Goal: Task Accomplishment & Management: Complete application form

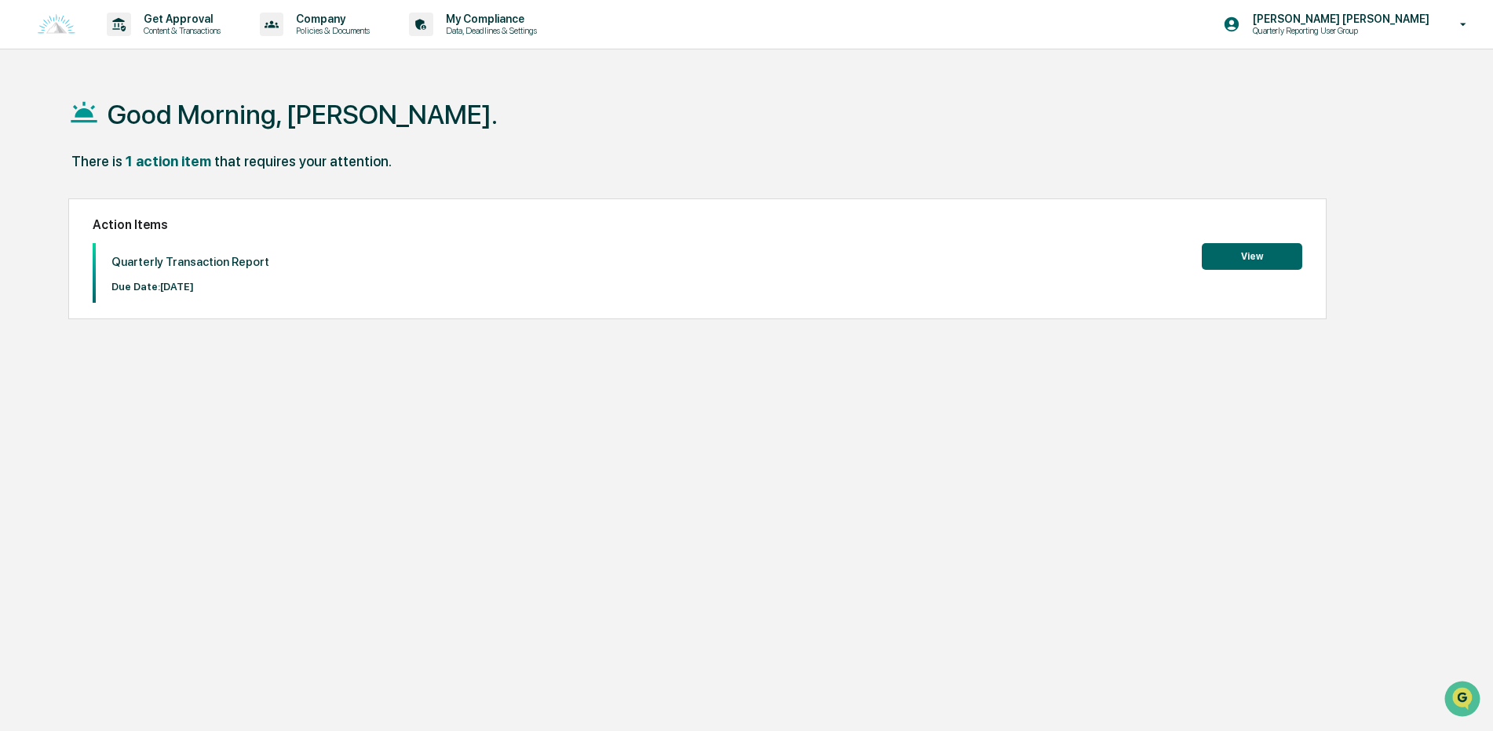
click at [1238, 250] on button "View" at bounding box center [1251, 256] width 100 height 27
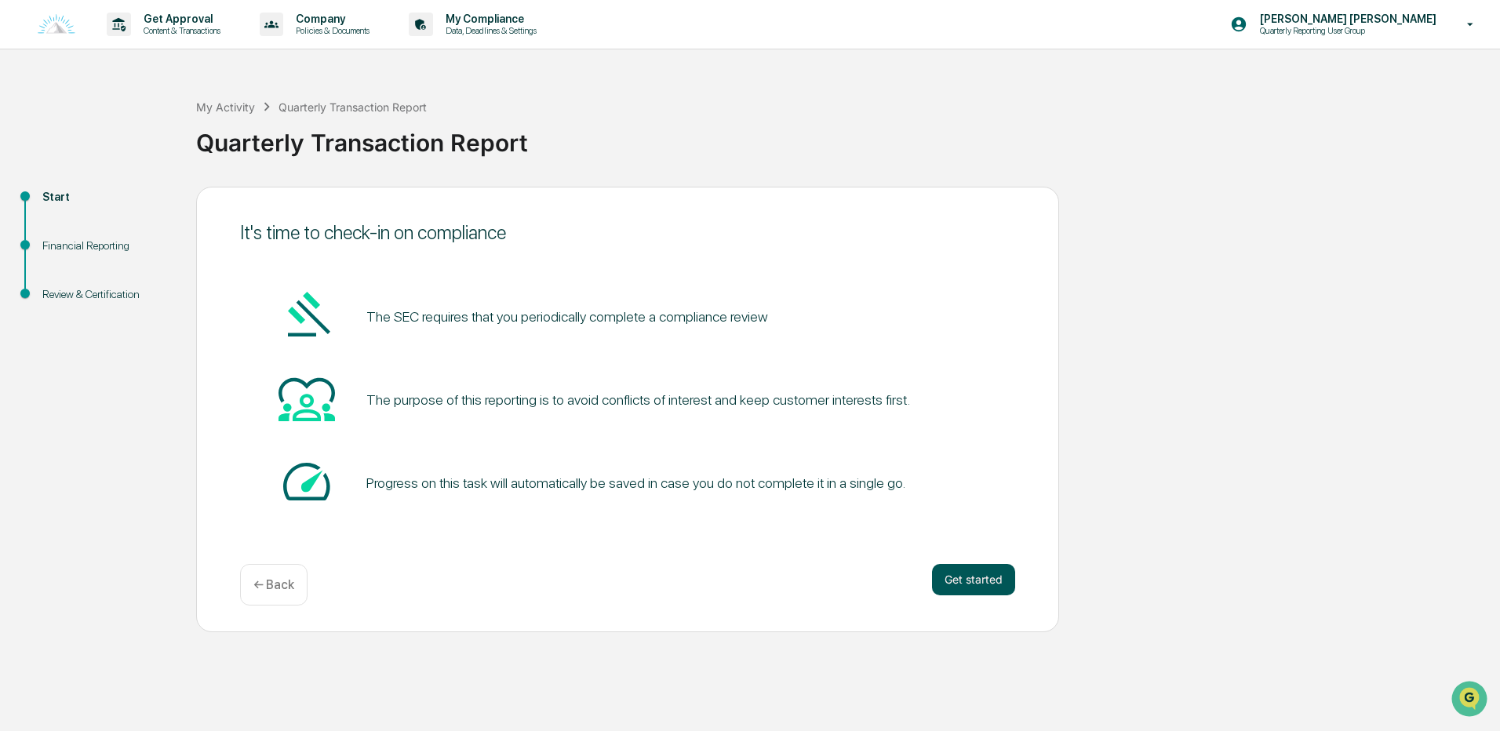
click at [948, 572] on button "Get started" at bounding box center [973, 579] width 83 height 31
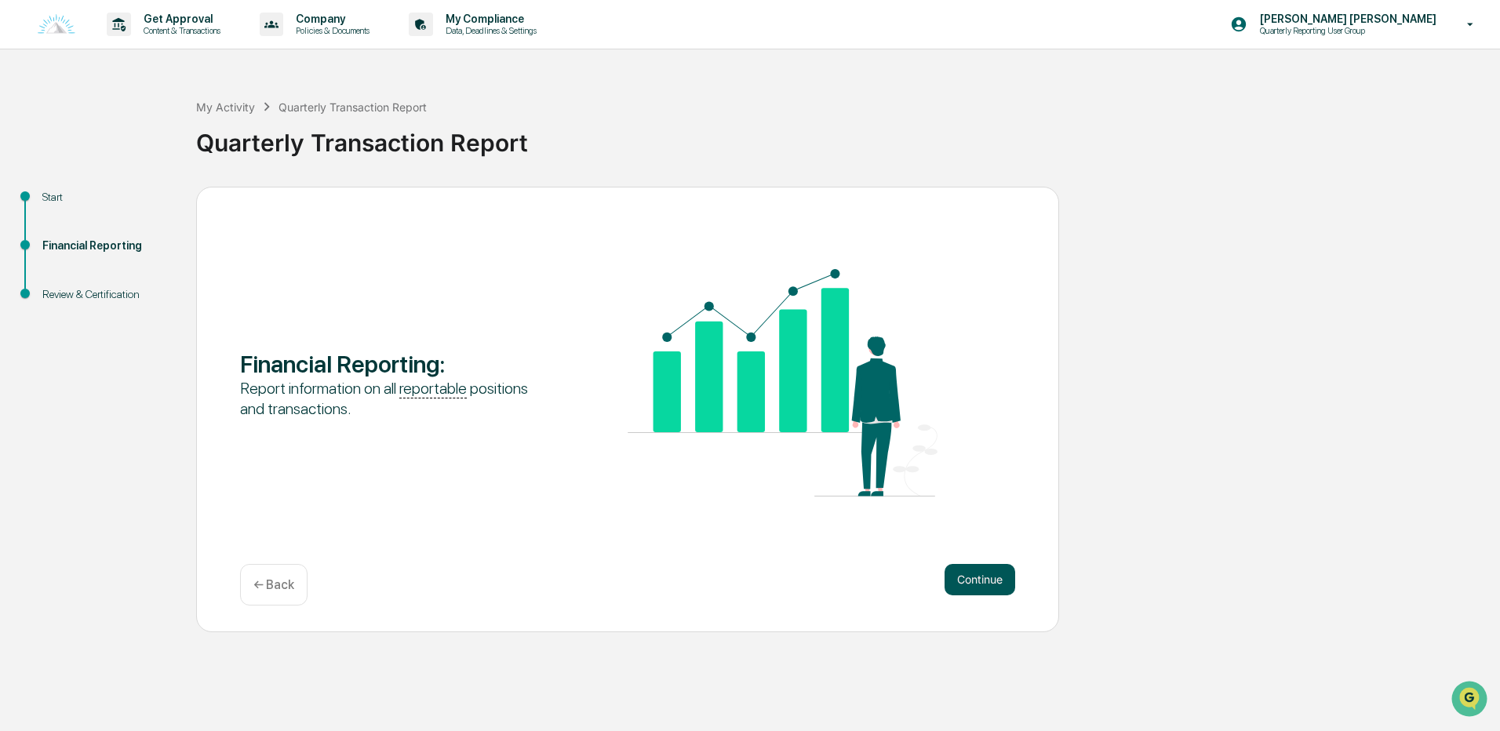
click at [968, 579] on button "Continue" at bounding box center [980, 579] width 71 height 31
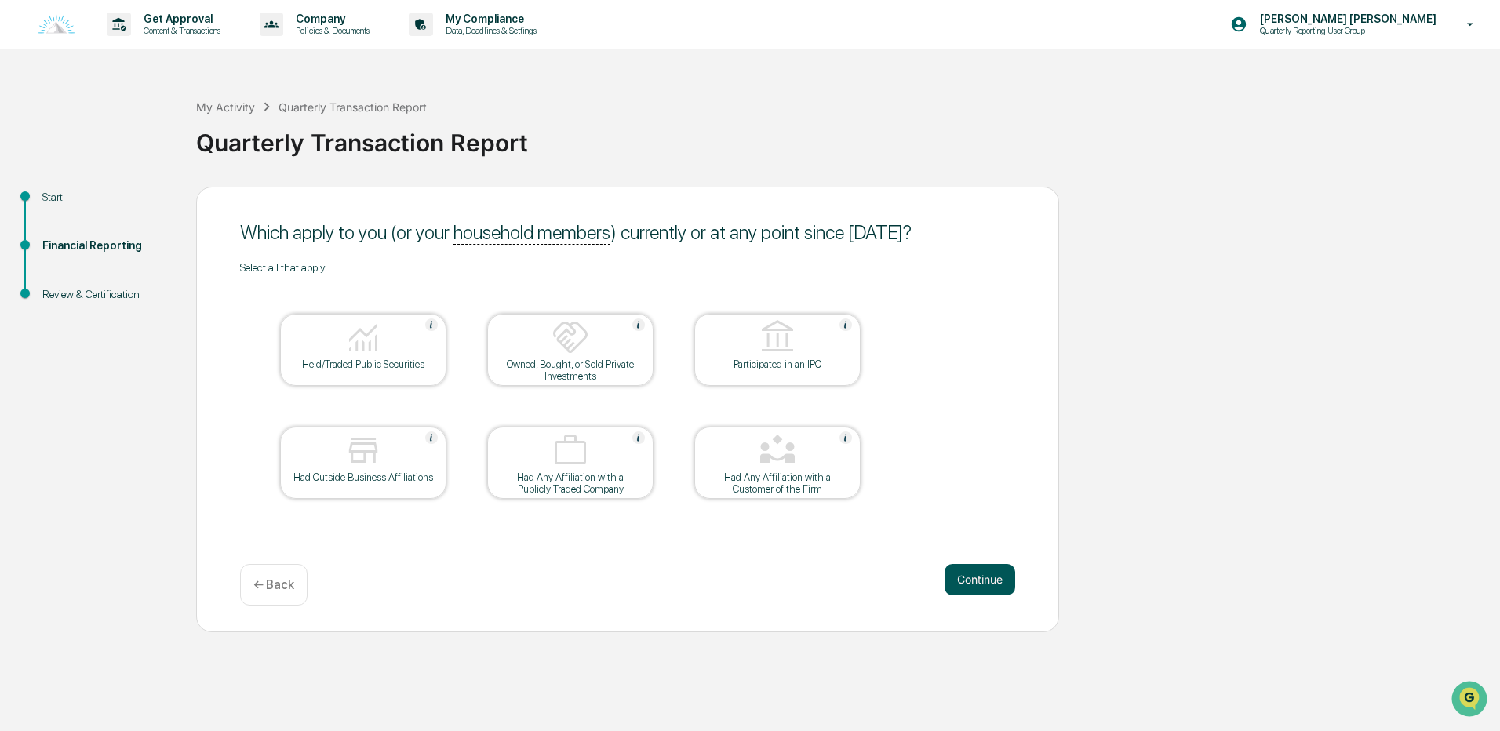
click at [982, 583] on button "Continue" at bounding box center [980, 579] width 71 height 31
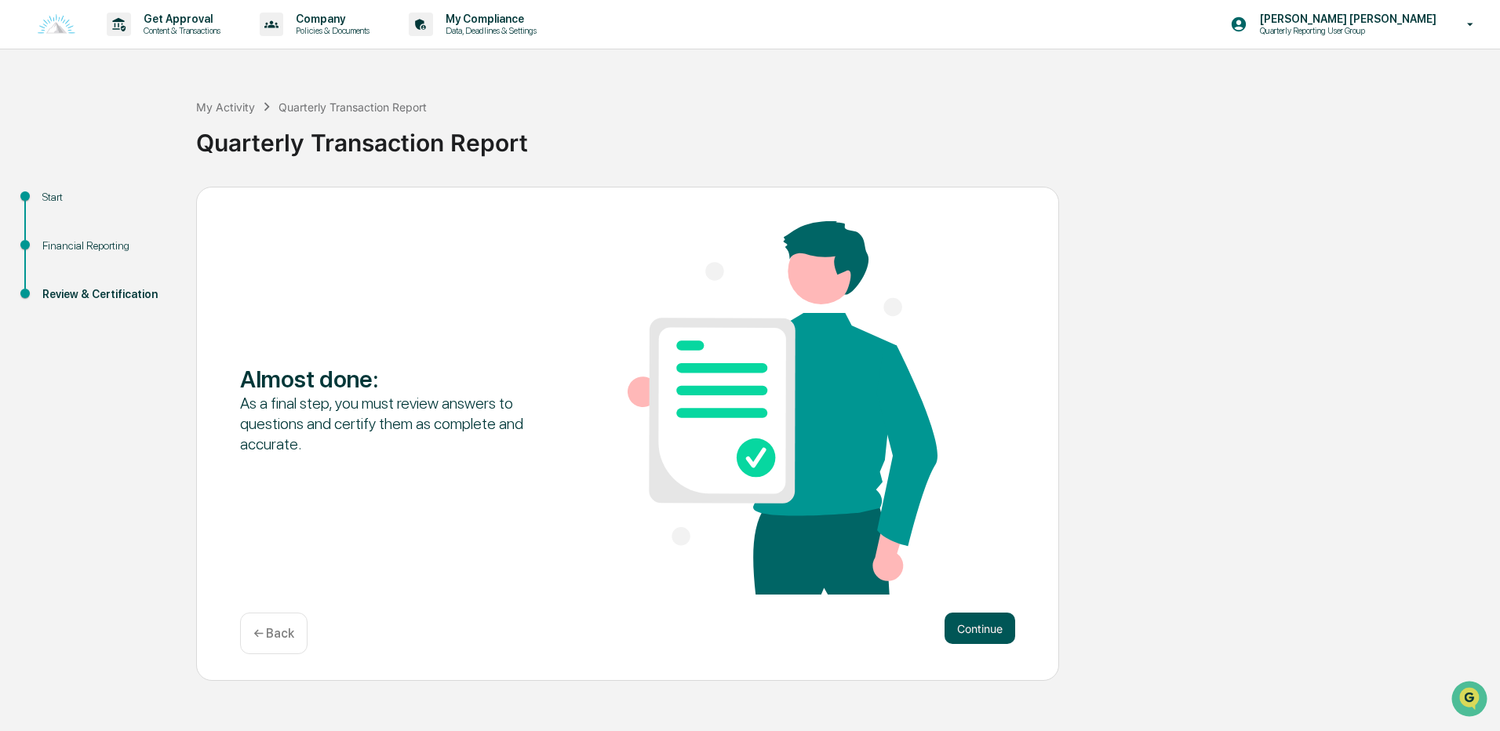
click at [966, 640] on button "Continue" at bounding box center [980, 628] width 71 height 31
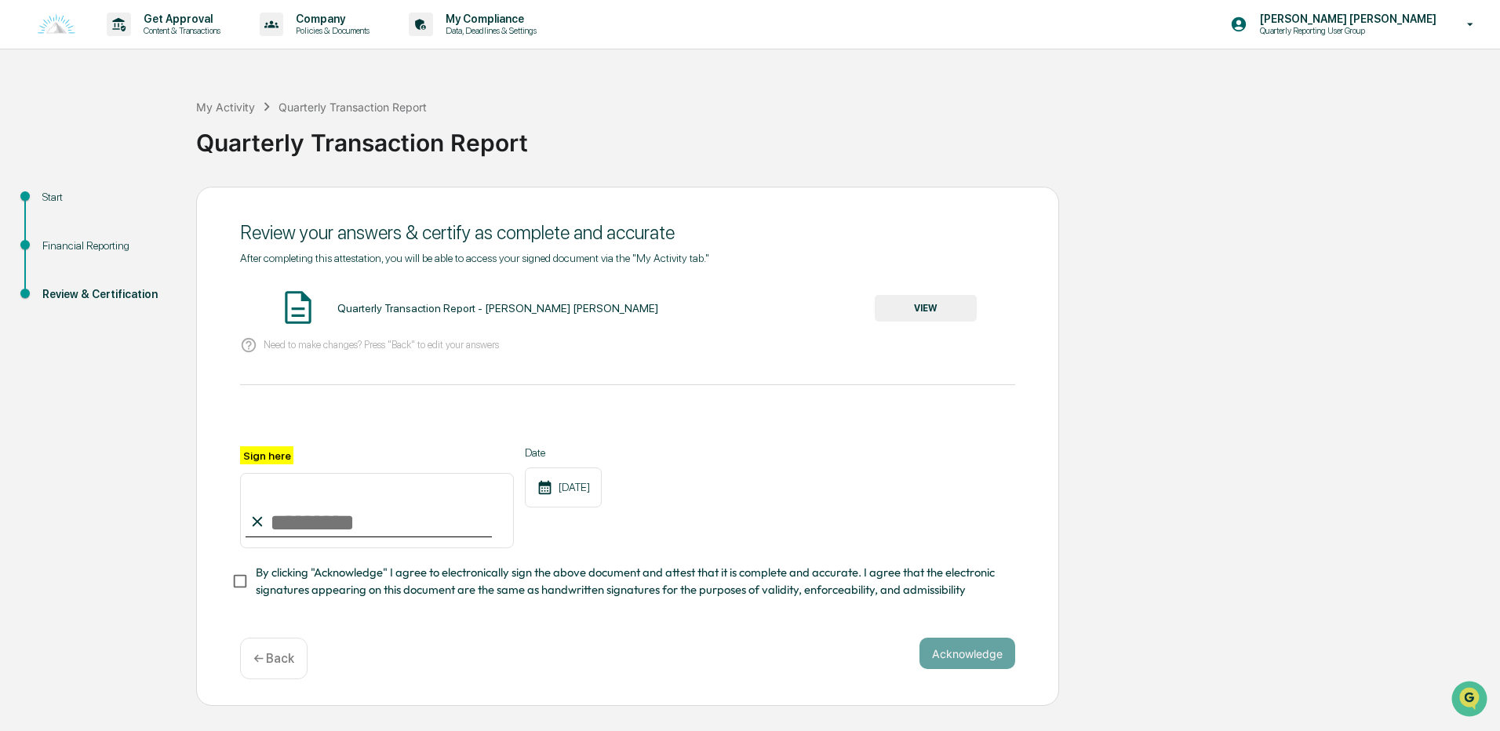
click at [367, 530] on input "Sign here" at bounding box center [377, 510] width 274 height 75
type input "**********"
click at [328, 571] on span "By clicking "Acknowledge" I agree to electronically sign the above document and…" at bounding box center [629, 581] width 747 height 35
click at [958, 652] on button "Acknowledge" at bounding box center [968, 653] width 96 height 31
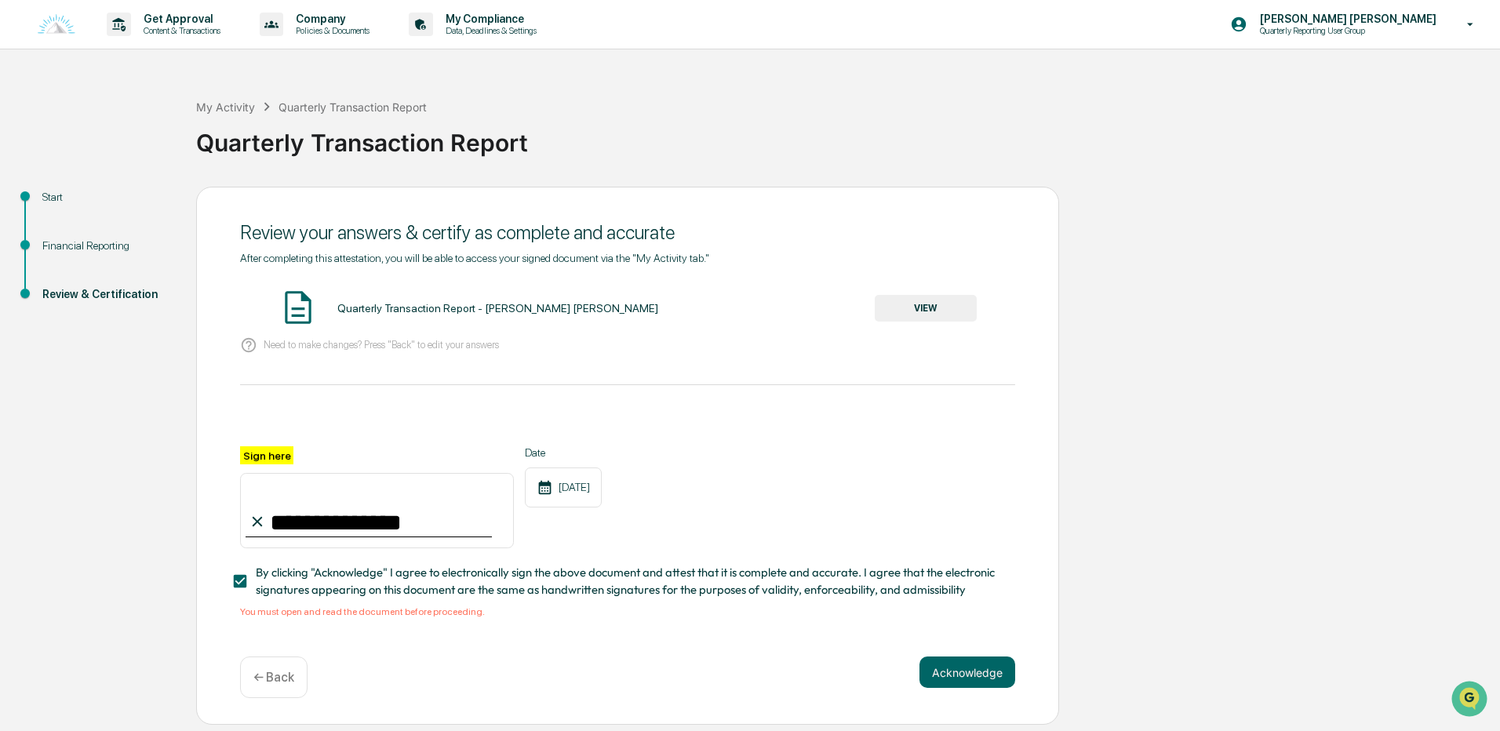
click at [462, 285] on div "**********" at bounding box center [627, 435] width 775 height 366
click at [479, 297] on div "Quarterly Transaction Report - [PERSON_NAME] [PERSON_NAME] VIEW" at bounding box center [627, 309] width 775 height 42
click at [475, 311] on div "Quarterly Transaction Report - [PERSON_NAME] [PERSON_NAME]" at bounding box center [497, 308] width 321 height 13
click at [916, 312] on button "VIEW" at bounding box center [926, 308] width 102 height 27
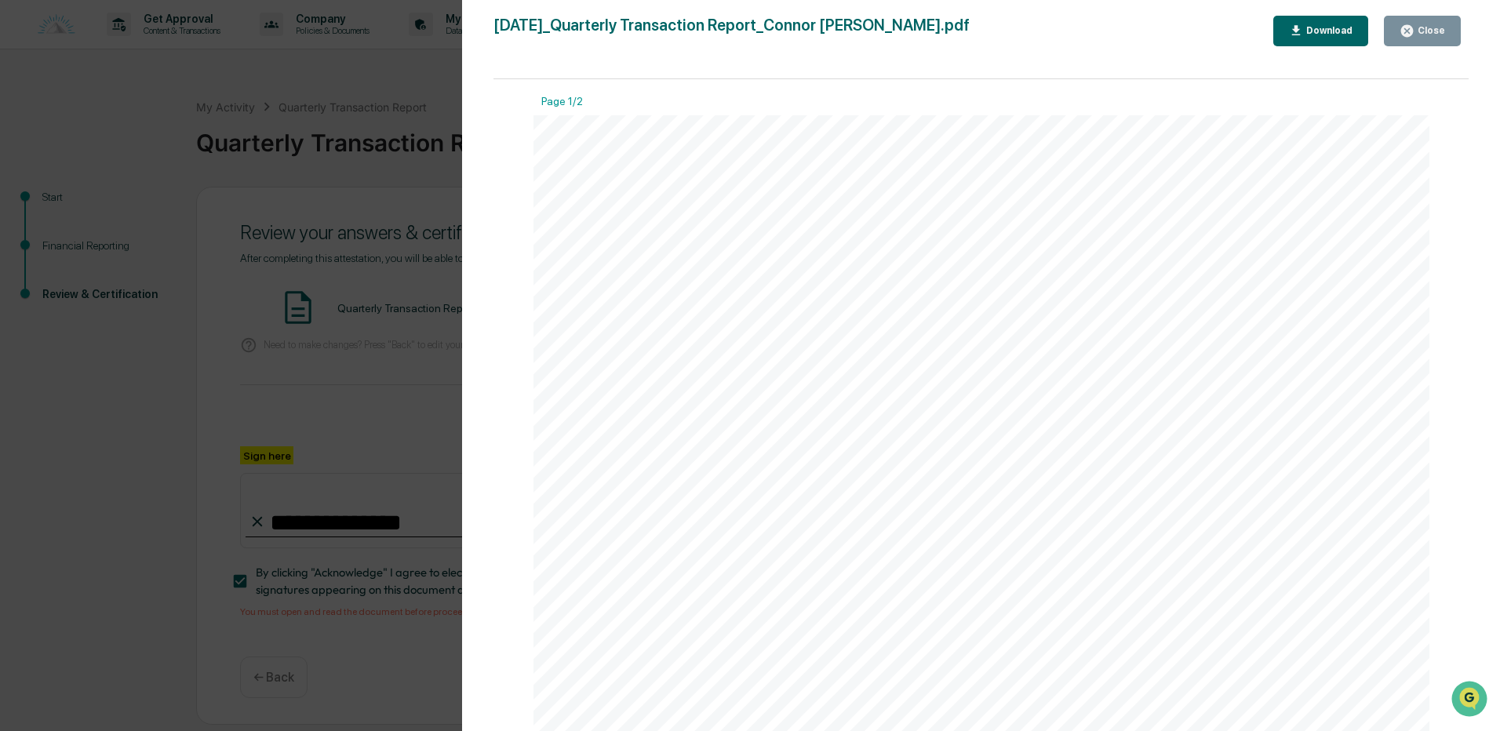
click at [1413, 25] on icon "button" at bounding box center [1407, 31] width 15 height 15
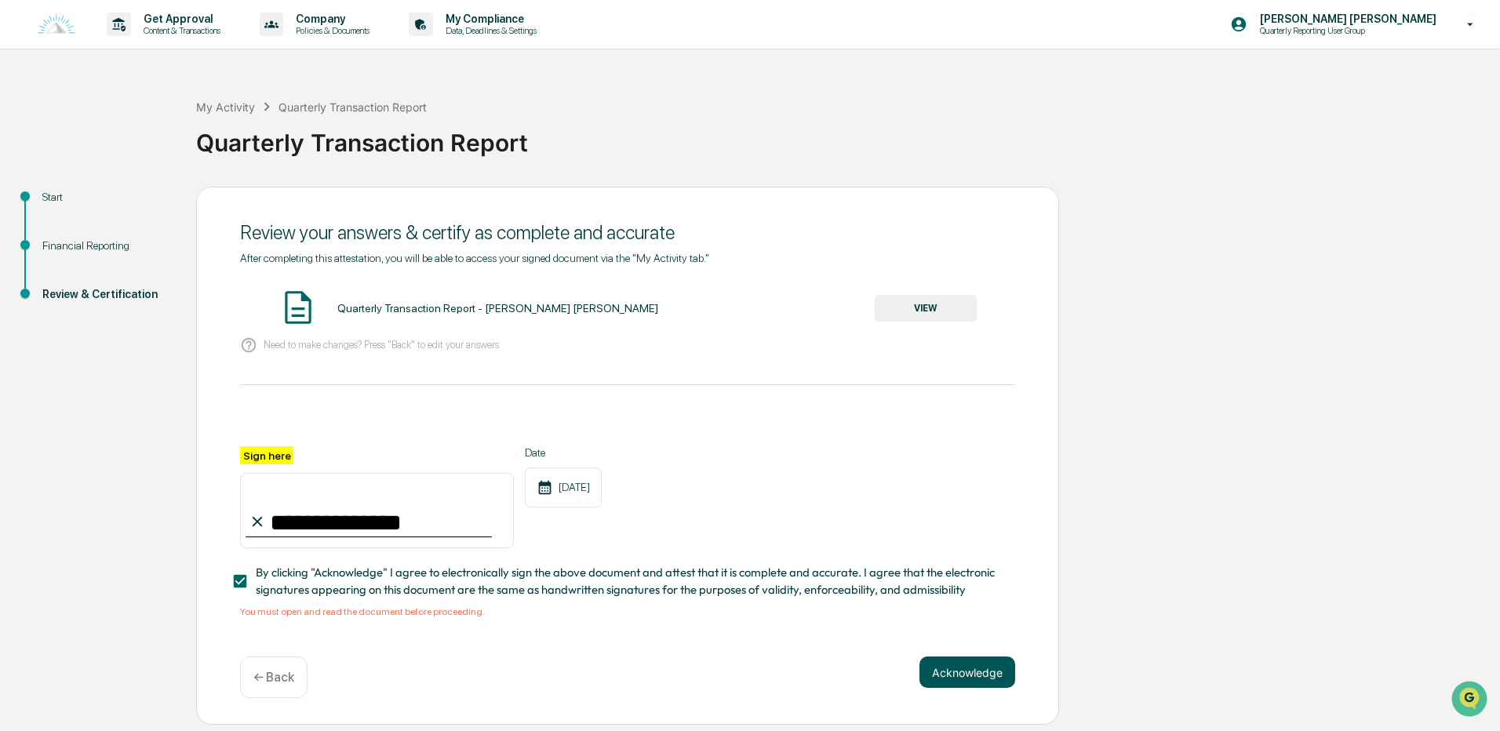
click at [961, 680] on button "Acknowledge" at bounding box center [968, 672] width 96 height 31
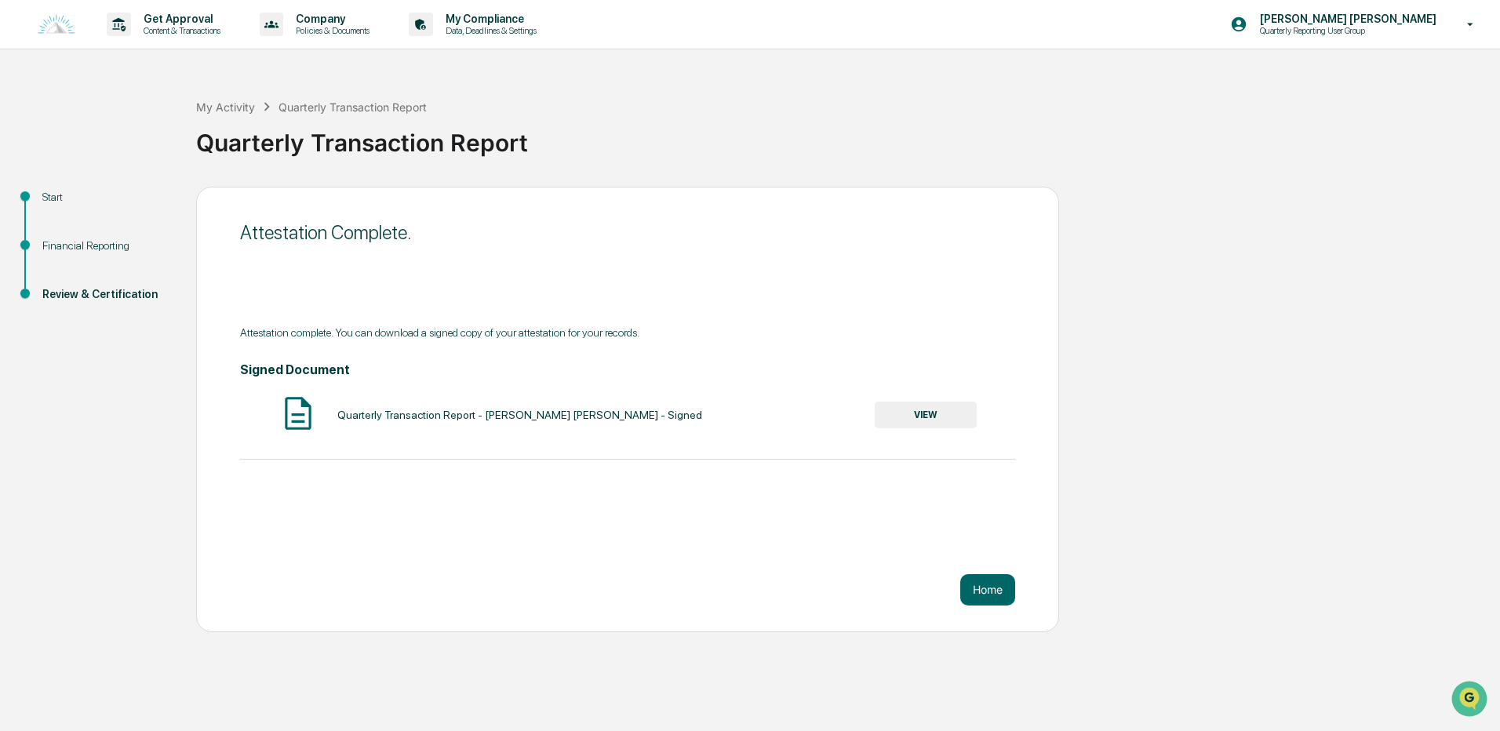
click at [1012, 574] on div "Home" at bounding box center [988, 589] width 55 height 31
